Goal: Contribute content: Add original content to the website for others to see

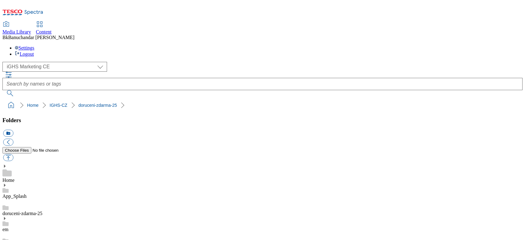
select select "flare-ighs-ce-mktg"
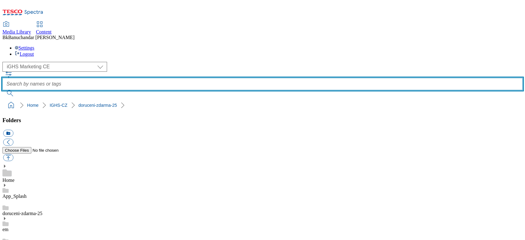
click at [195, 78] on input "text" at bounding box center [262, 84] width 520 height 12
paste input "novinky-v-"
type input "novinky"
click at [2, 90] on button "submit" at bounding box center [10, 93] width 16 height 6
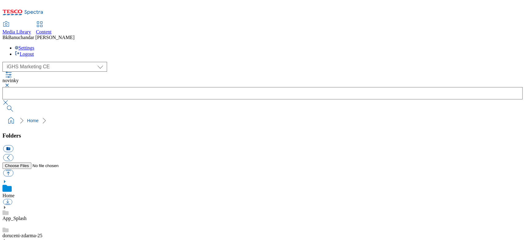
scroll to position [931, 0]
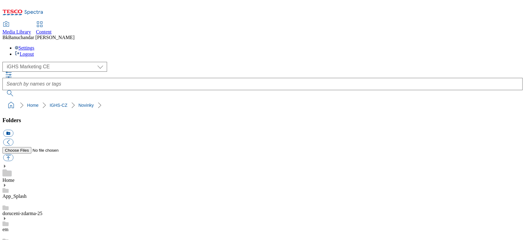
click at [13, 154] on button "button" at bounding box center [8, 157] width 10 height 7
type input "C:\fakepath\free_delivery.jpg"
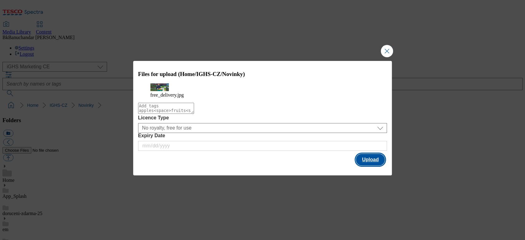
click at [373, 166] on button "Upload" at bounding box center [370, 160] width 29 height 12
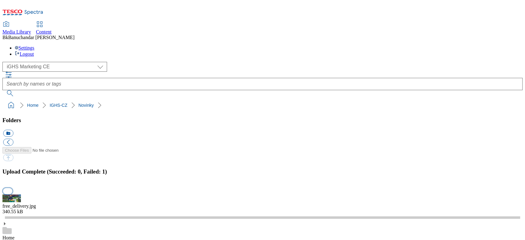
click at [12, 188] on button "button" at bounding box center [7, 191] width 9 height 6
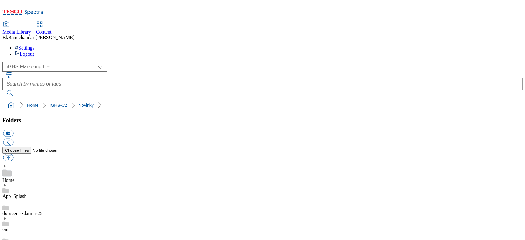
click at [13, 154] on button "button" at bounding box center [8, 157] width 10 height 7
type input "C:\fakepath\free_delivery.jpg"
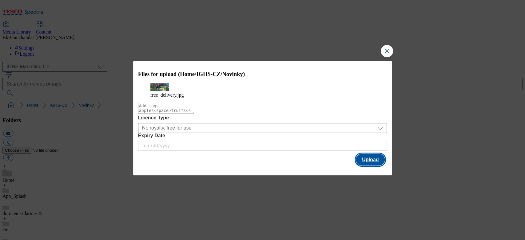
click at [369, 166] on button "Upload" at bounding box center [370, 160] width 29 height 12
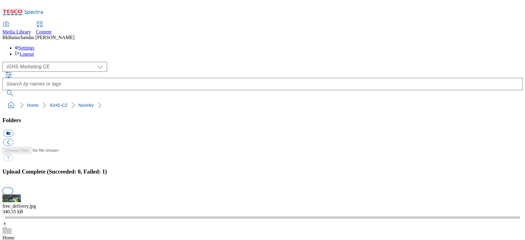
click at [12, 188] on button "button" at bounding box center [7, 191] width 9 height 6
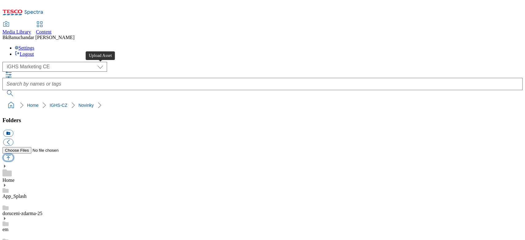
click at [13, 154] on button "button" at bounding box center [8, 157] width 10 height 7
type input "C:\fakepath\free_delivery.jpg"
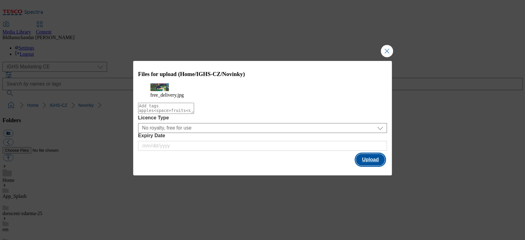
click at [364, 166] on button "Upload" at bounding box center [370, 160] width 29 height 12
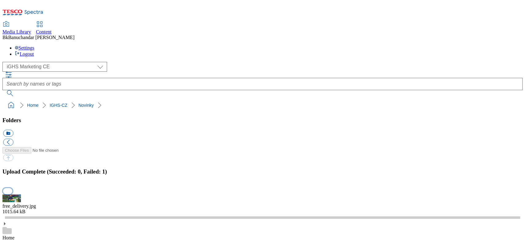
click at [12, 188] on button "button" at bounding box center [7, 191] width 9 height 6
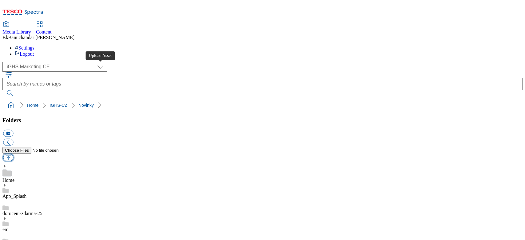
click at [13, 154] on button "button" at bounding box center [8, 157] width 10 height 7
type input "C:\fakepath\free_delivery.jpg"
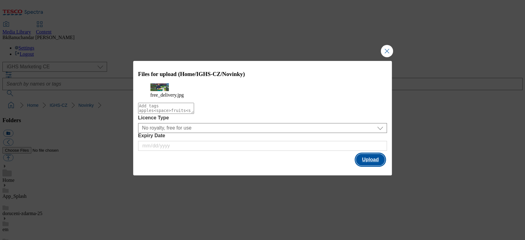
click at [362, 164] on button "Upload" at bounding box center [370, 160] width 29 height 12
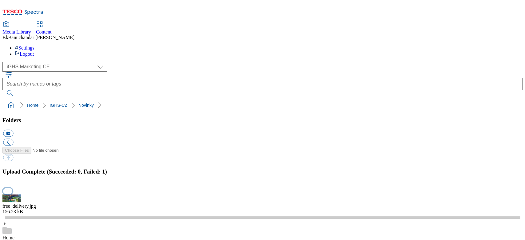
click at [12, 188] on button "button" at bounding box center [7, 191] width 9 height 6
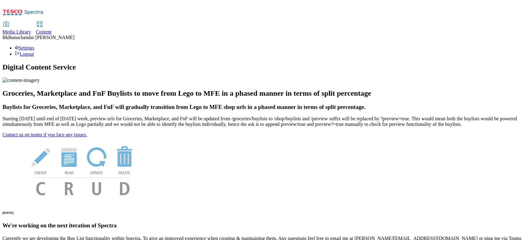
click at [10, 21] on icon at bounding box center [5, 24] width 7 height 7
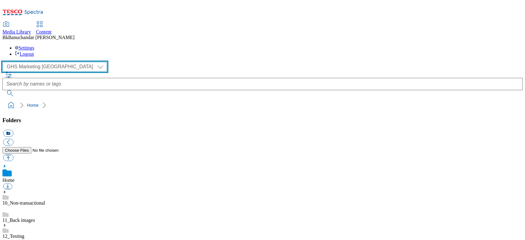
click at [39, 62] on select "GHS Marketing UK iGHS Marketing CE MCA CZ MCA HU MCA SK" at bounding box center [54, 67] width 105 height 10
select select "flare-ighs-ce-mktg"
click at [4, 62] on select "GHS Marketing UK iGHS Marketing CE MCA CZ MCA HU MCA SK" at bounding box center [54, 67] width 105 height 10
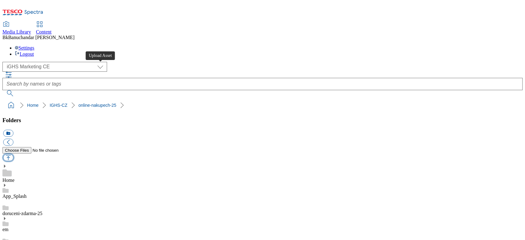
click at [13, 154] on button "button" at bounding box center [8, 157] width 10 height 7
type input "C:\fakepath\free_delivery.jpg"
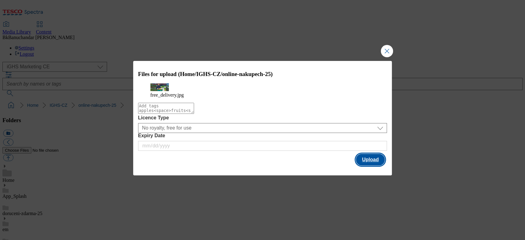
click at [371, 166] on button "Upload" at bounding box center [370, 160] width 29 height 12
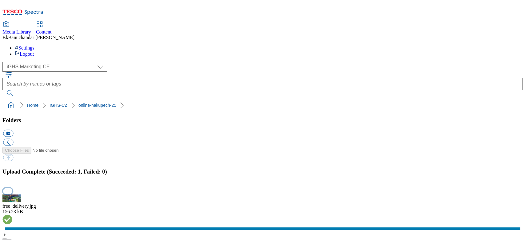
click at [12, 188] on button "button" at bounding box center [7, 191] width 9 height 6
